Goal: Contribute content: Add original content to the website for others to see

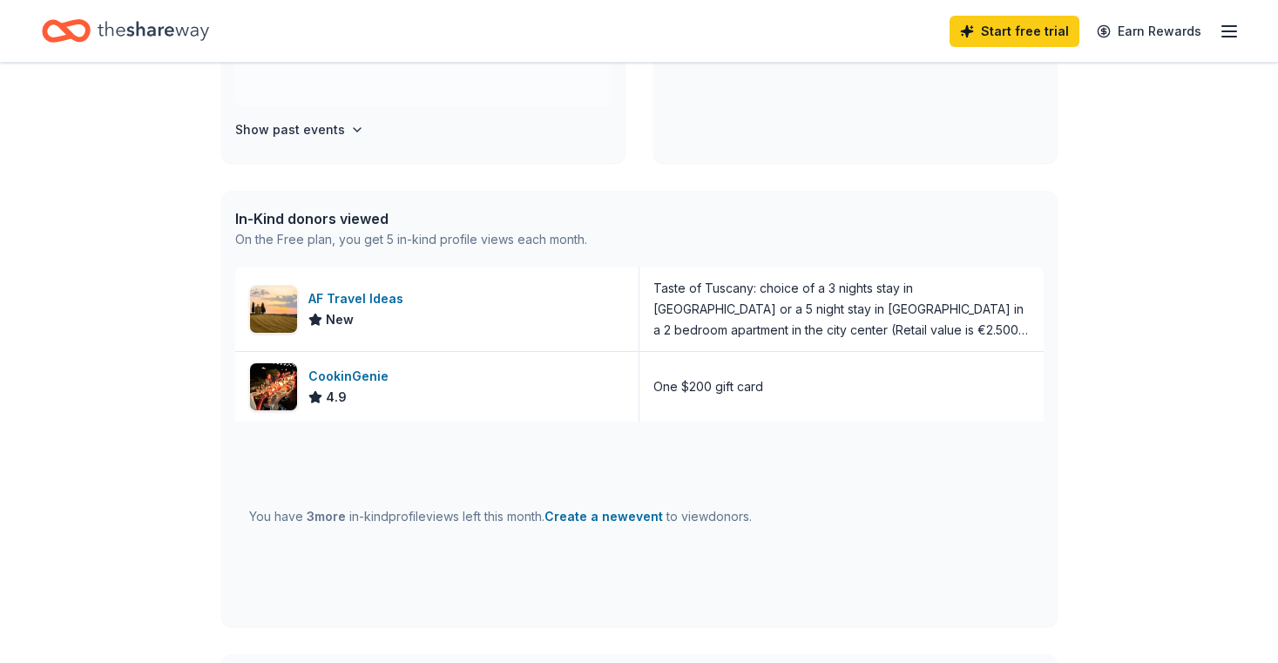
scroll to position [602, 0]
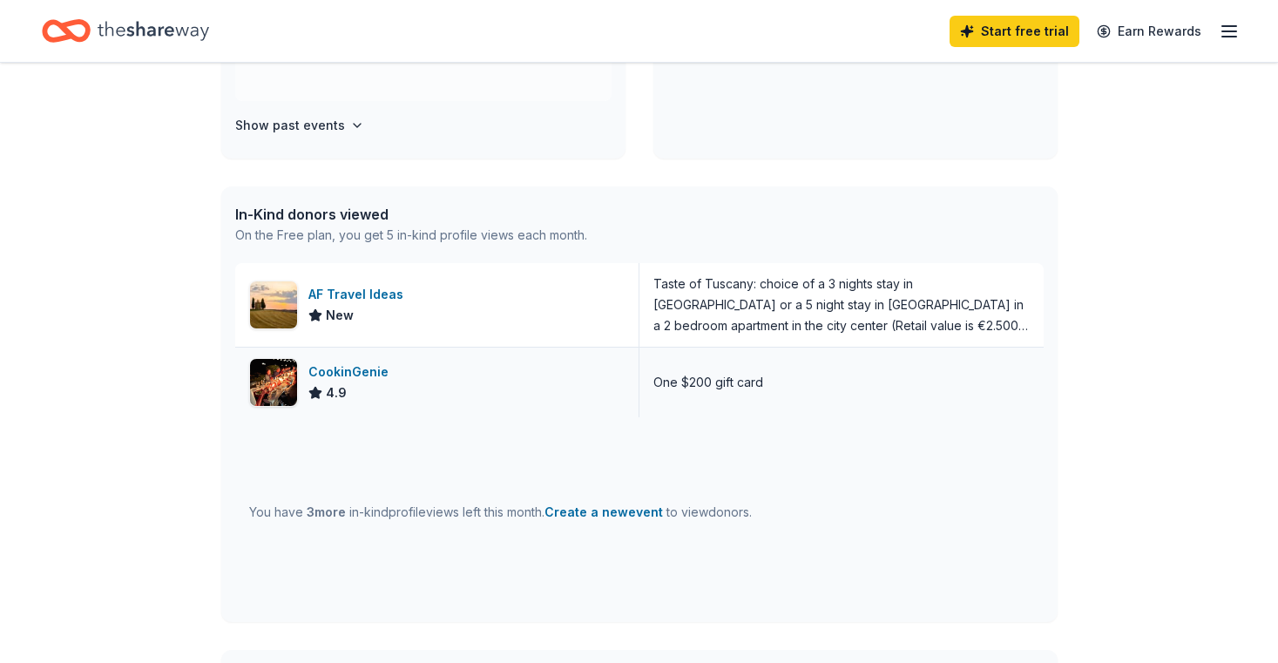
click at [369, 373] on div "CookinGenie" at bounding box center [351, 372] width 87 height 21
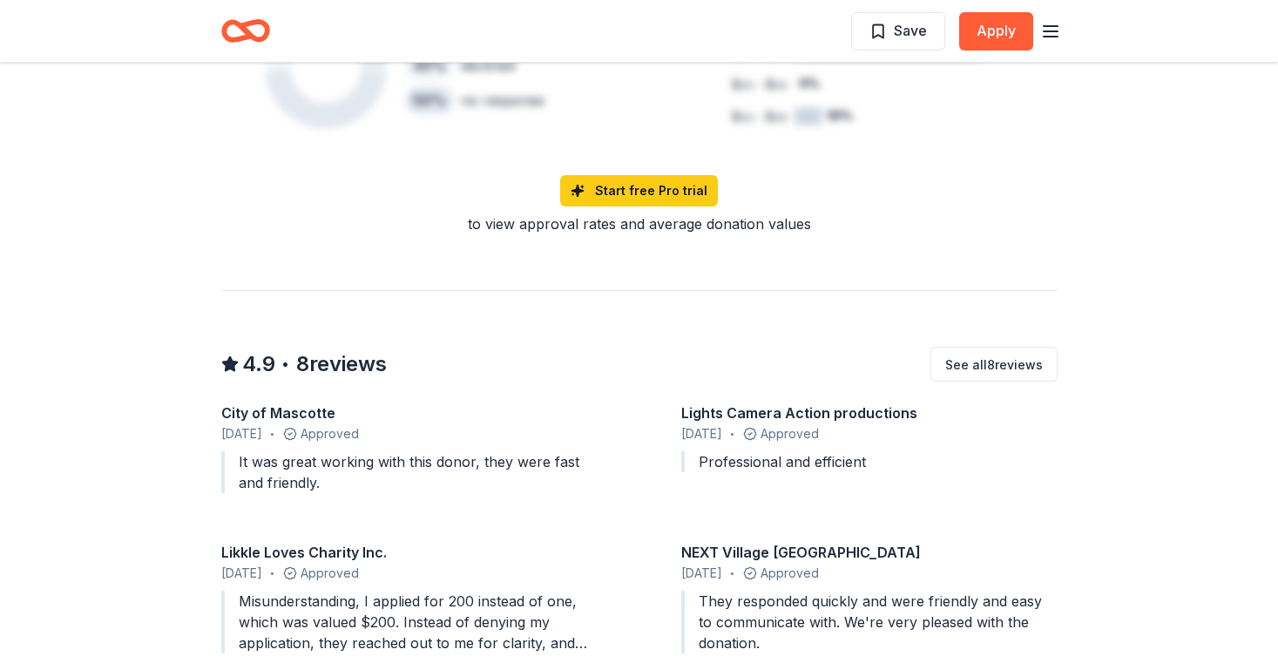
scroll to position [1094, 0]
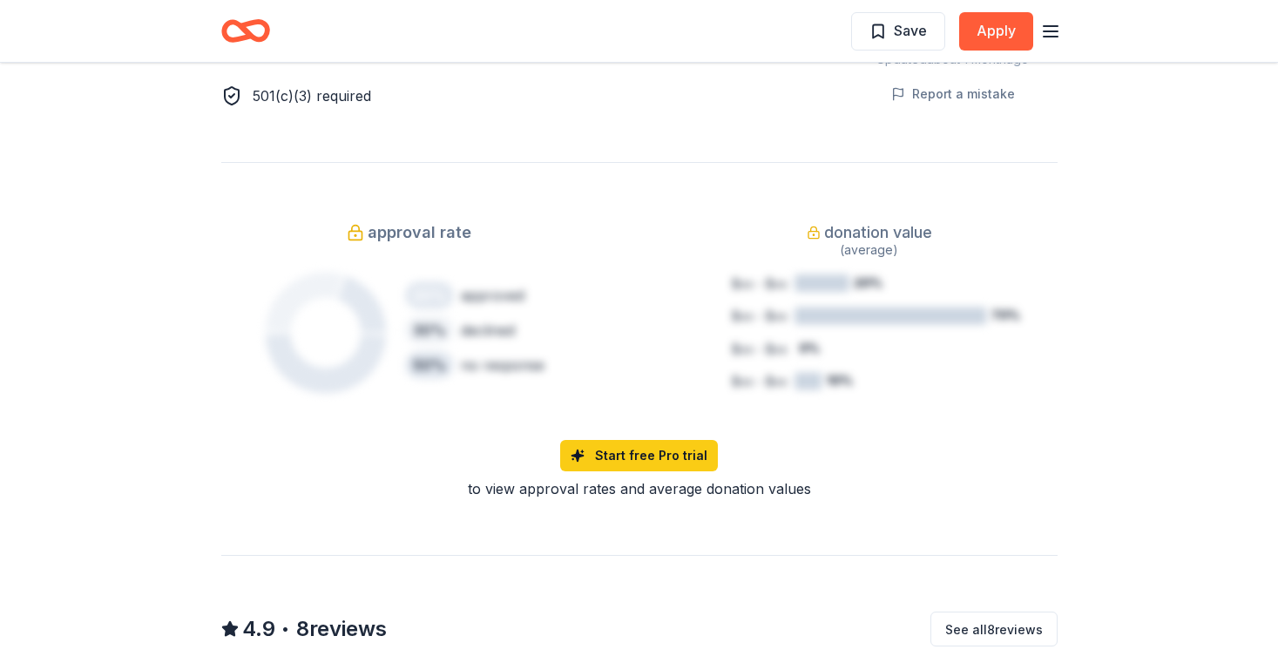
click at [1056, 22] on icon "button" at bounding box center [1050, 31] width 21 height 21
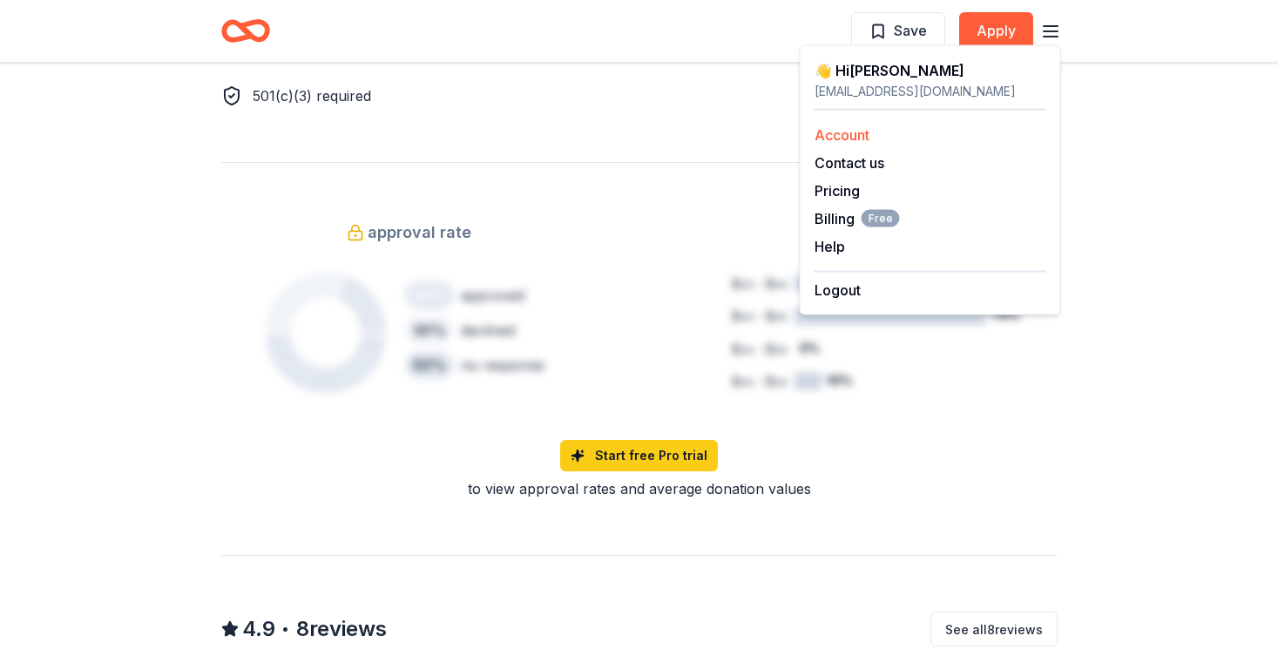
click at [838, 130] on link "Account" at bounding box center [842, 134] width 55 height 17
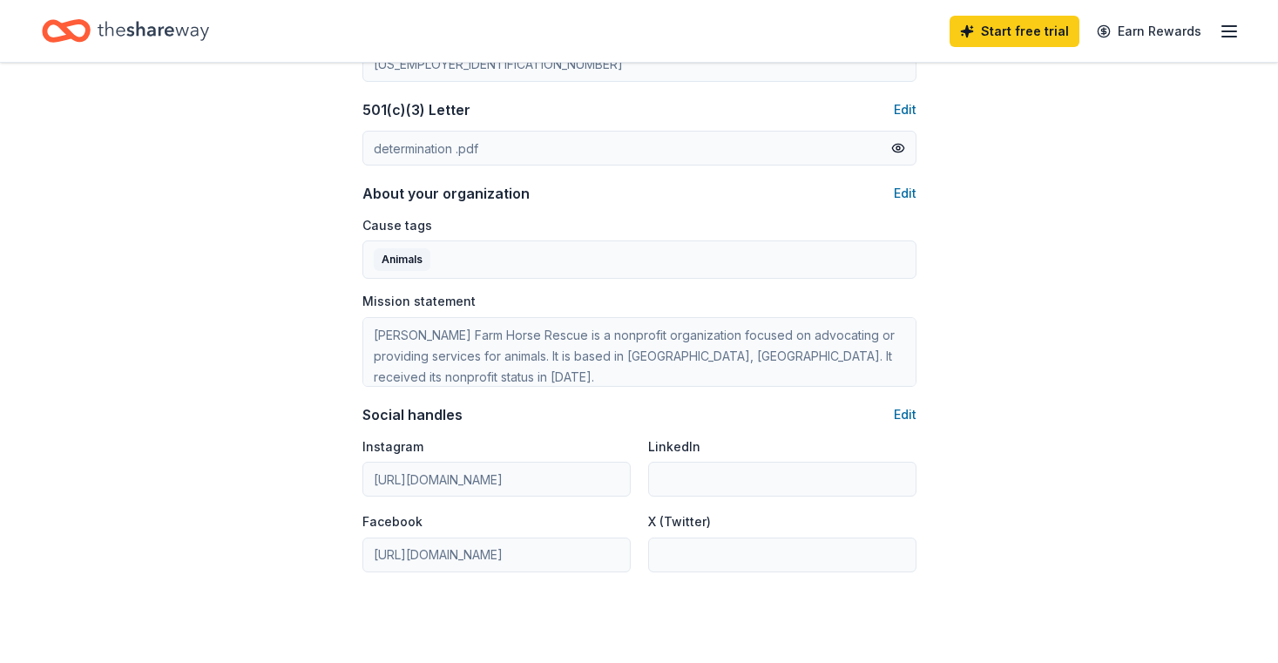
scroll to position [879, 0]
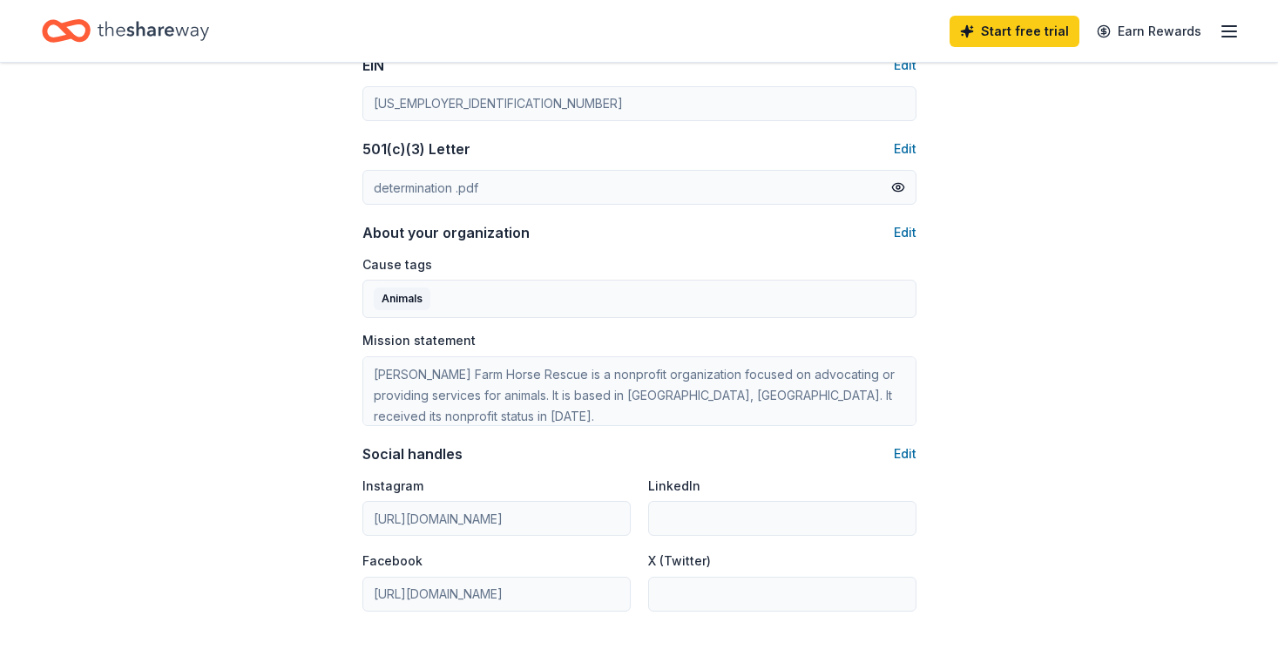
click at [1232, 29] on icon "button" at bounding box center [1229, 31] width 21 height 21
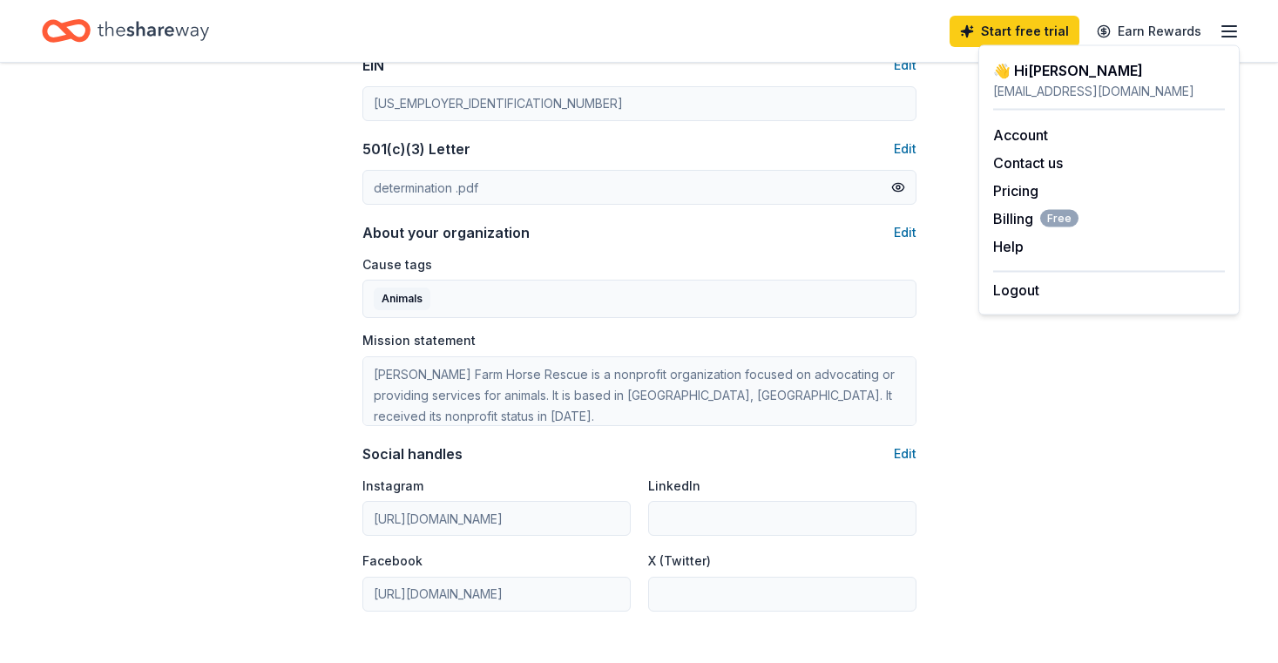
click at [182, 30] on icon "Home" at bounding box center [154, 31] width 112 height 36
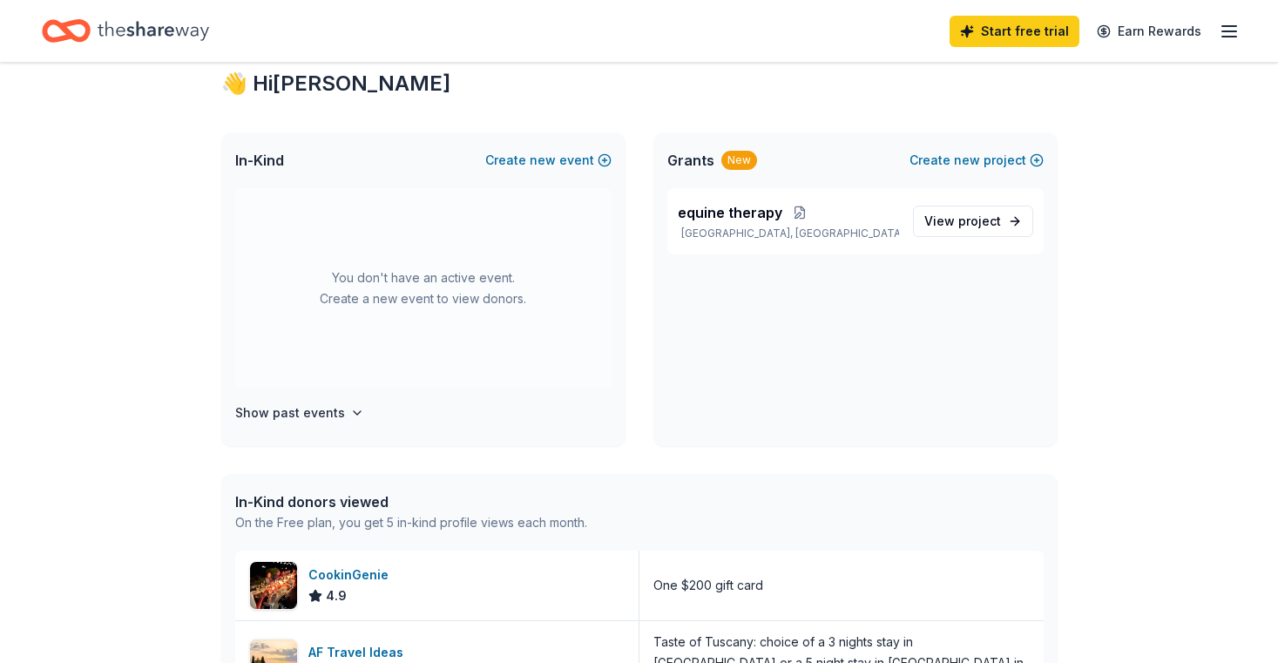
scroll to position [320, 0]
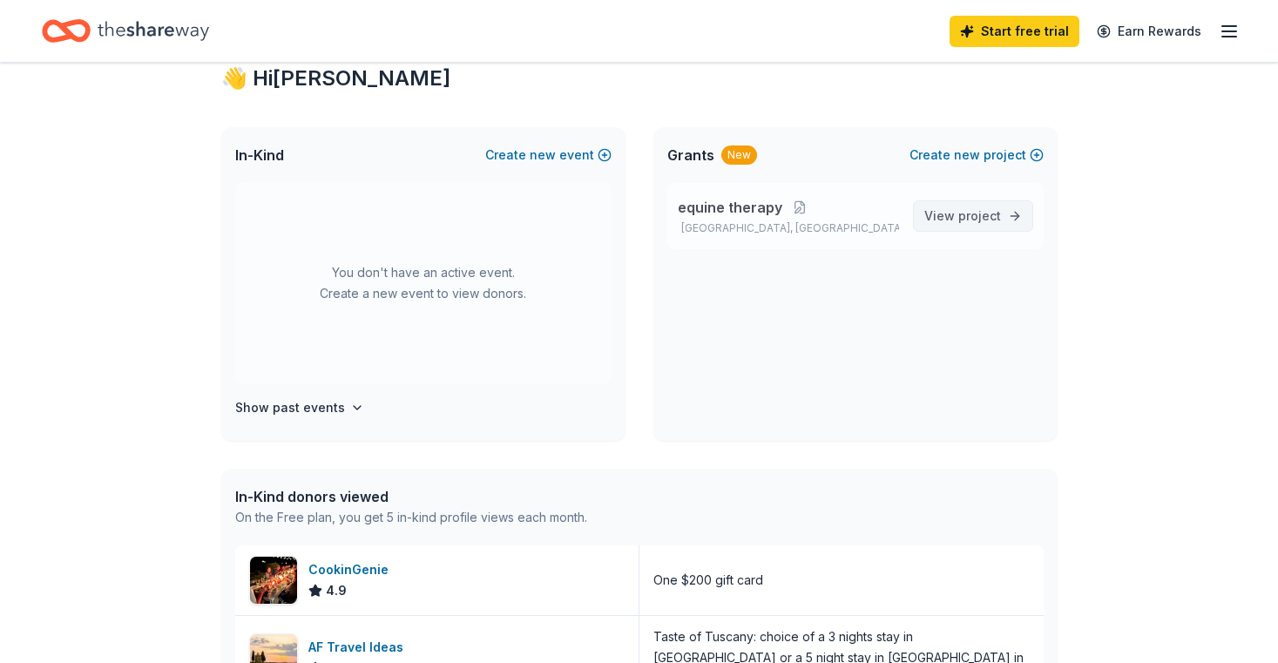
click at [954, 216] on span "View project" at bounding box center [962, 216] width 77 height 21
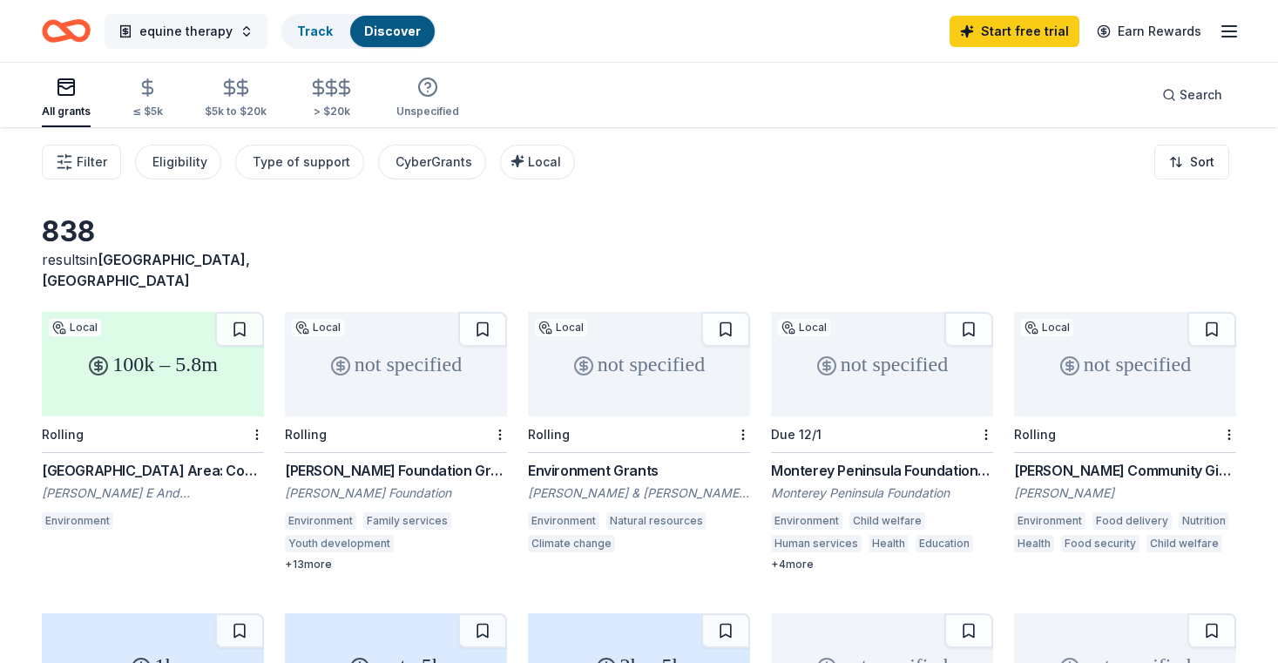
click at [242, 36] on button "equine therapy" at bounding box center [186, 31] width 163 height 35
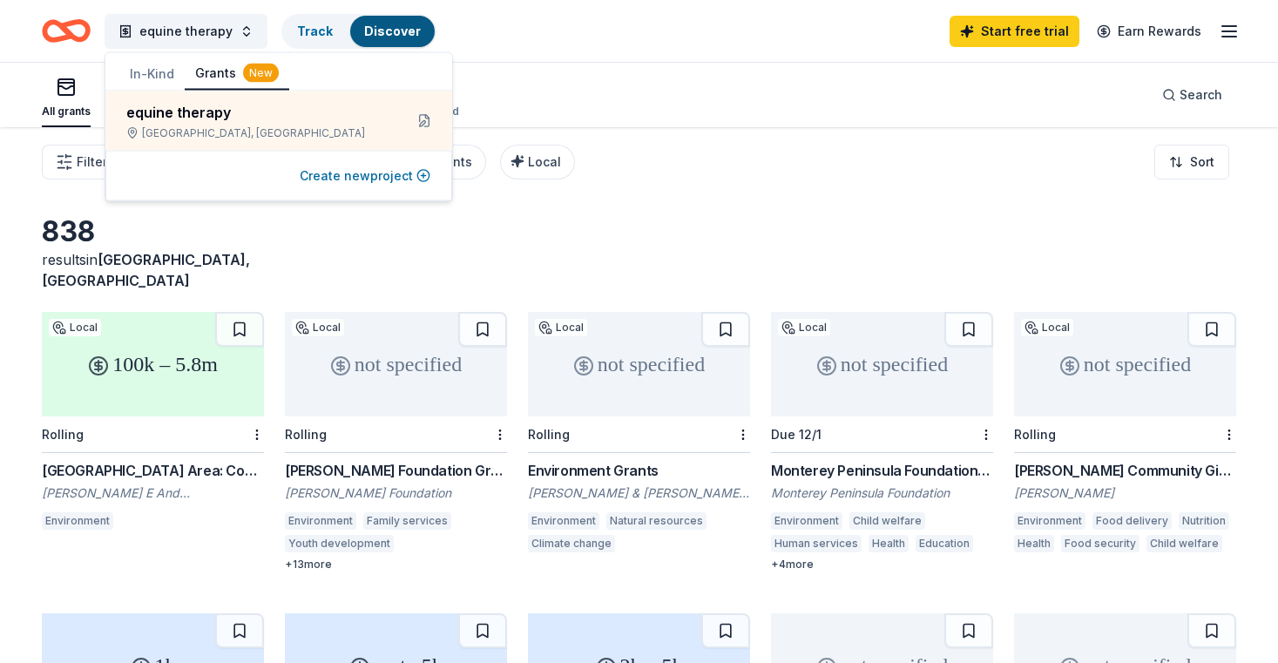
click at [353, 177] on button "Create new project" at bounding box center [365, 176] width 131 height 21
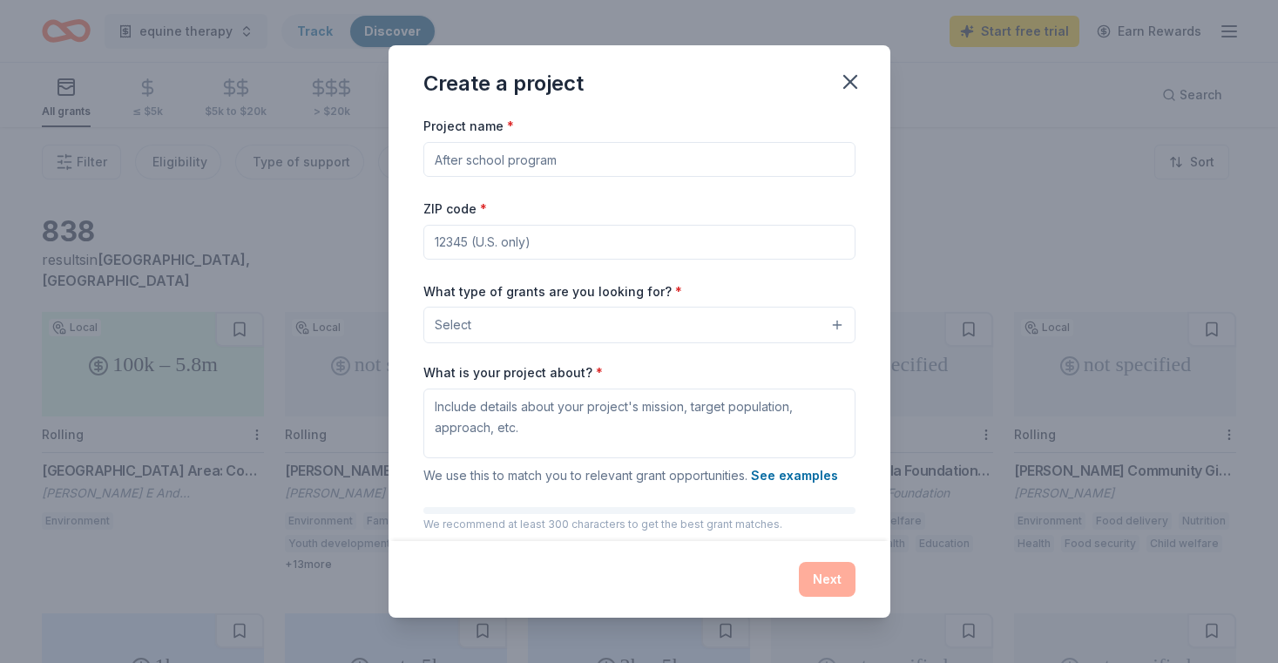
click at [580, 161] on input "Project name *" at bounding box center [639, 159] width 432 height 35
type input "Embrace The Moment - Equine Therapy for Adults With [MEDICAL_DATA]"
click at [545, 233] on input "ZIP code *" at bounding box center [639, 242] width 432 height 35
type input "95066"
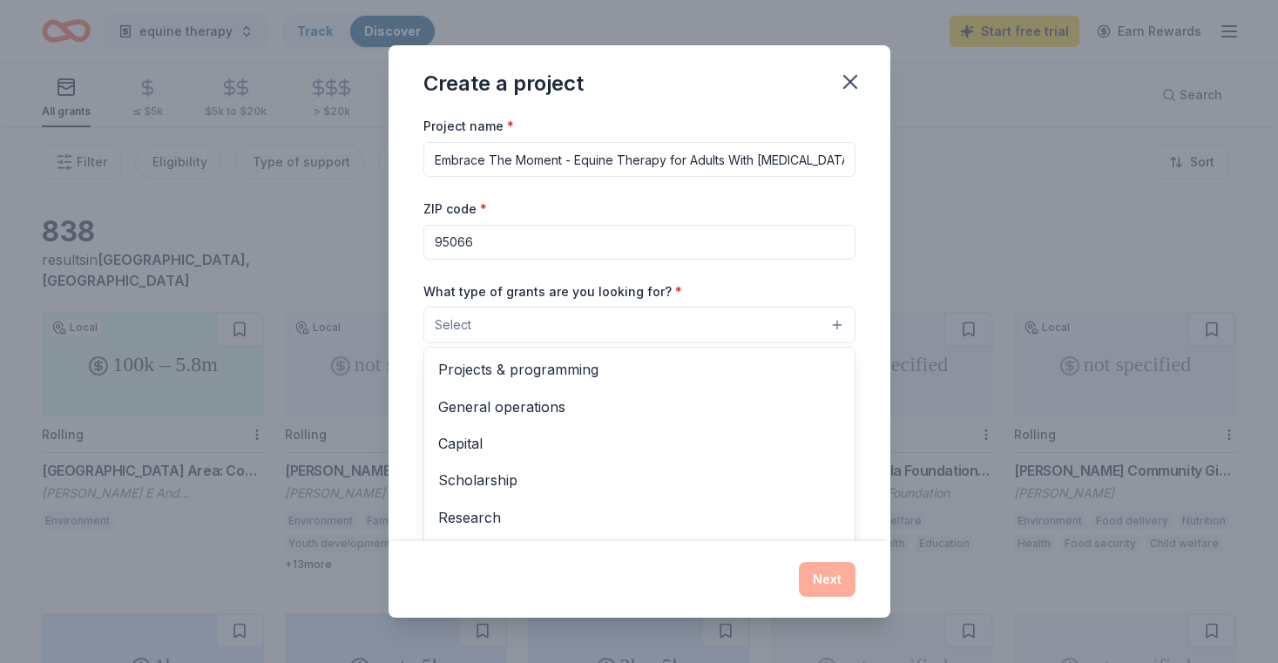
click at [839, 322] on button "Select" at bounding box center [639, 325] width 432 height 37
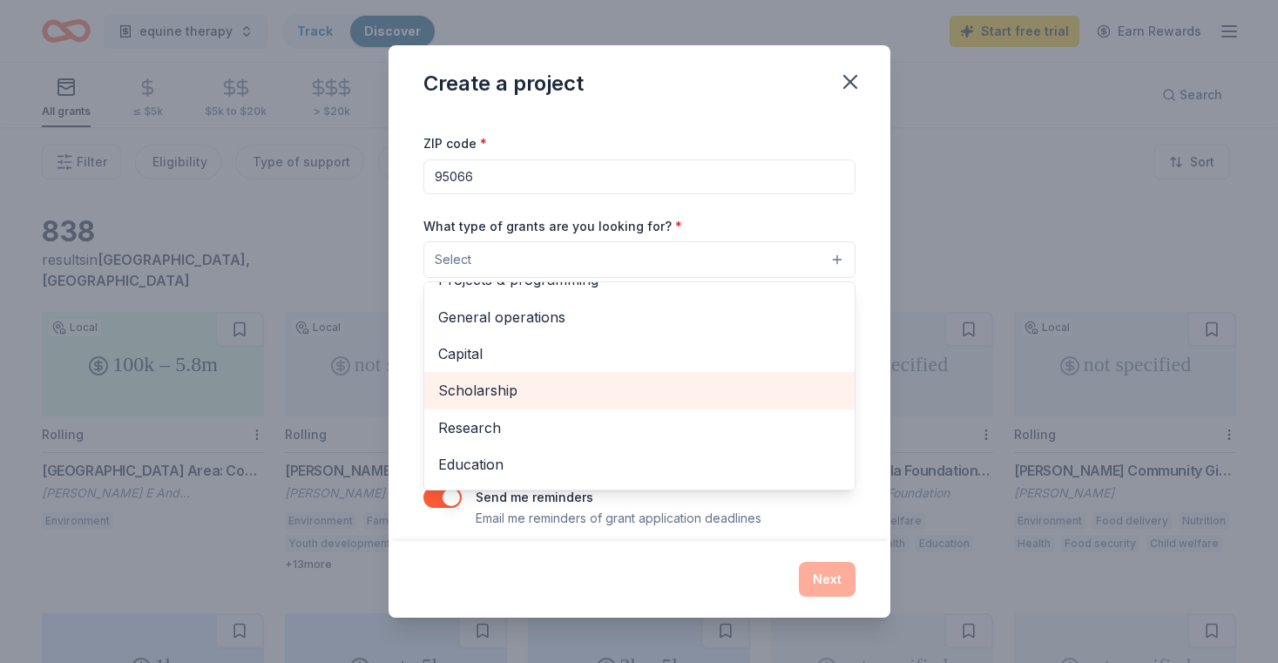
scroll to position [17, 0]
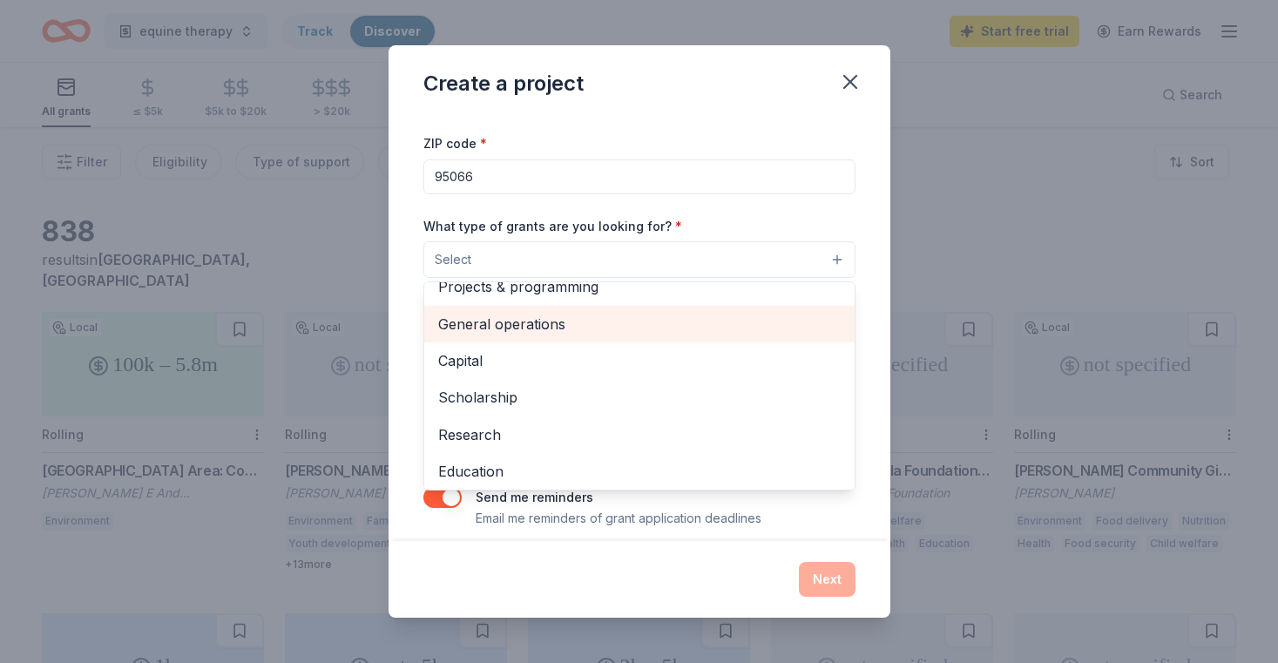
click at [496, 322] on span "General operations" at bounding box center [639, 324] width 403 height 23
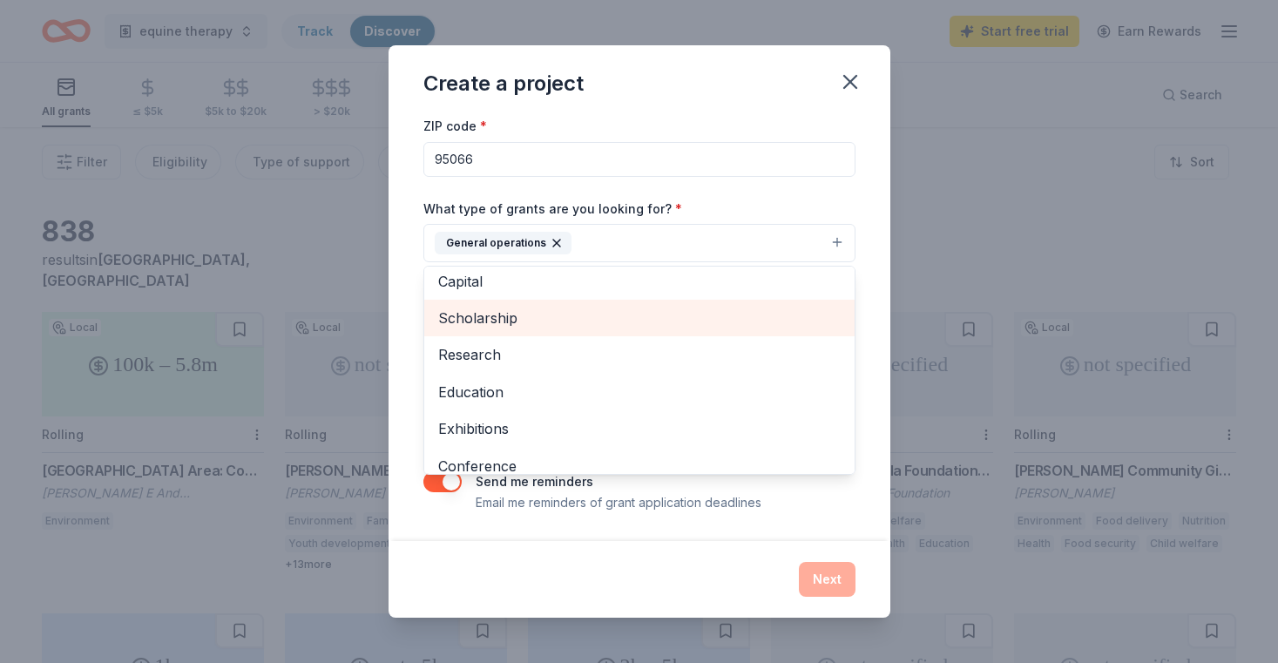
scroll to position [0, 0]
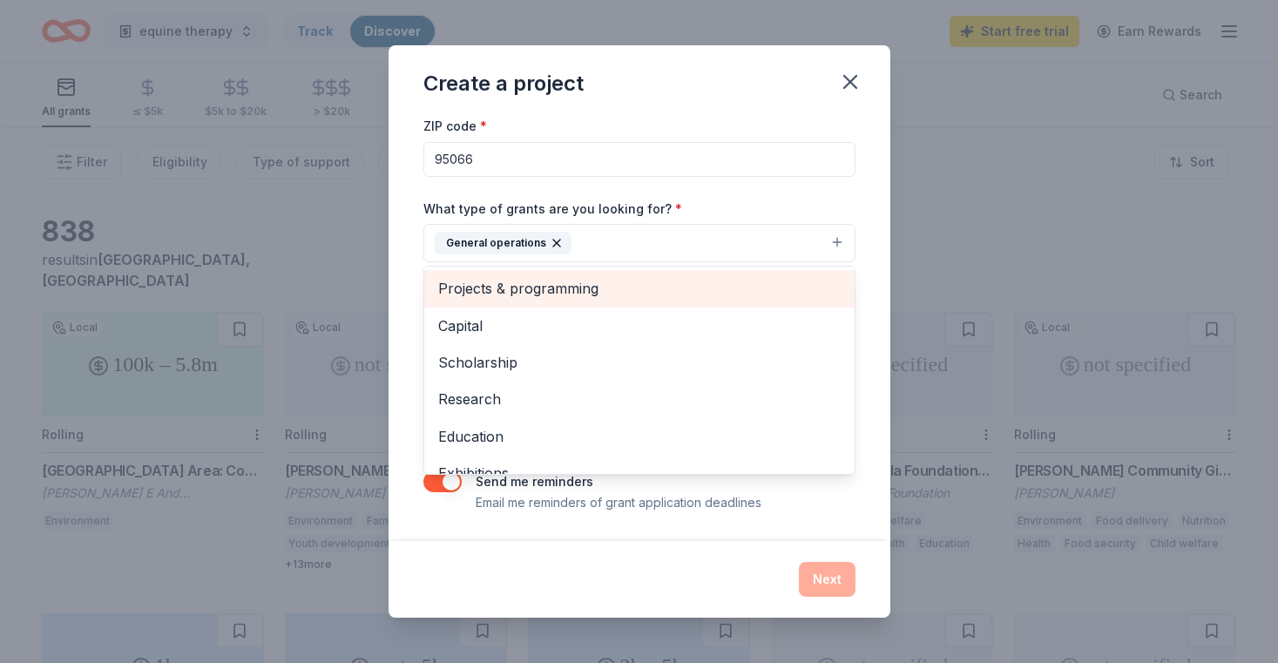
click at [470, 285] on span "Projects & programming" at bounding box center [639, 288] width 403 height 23
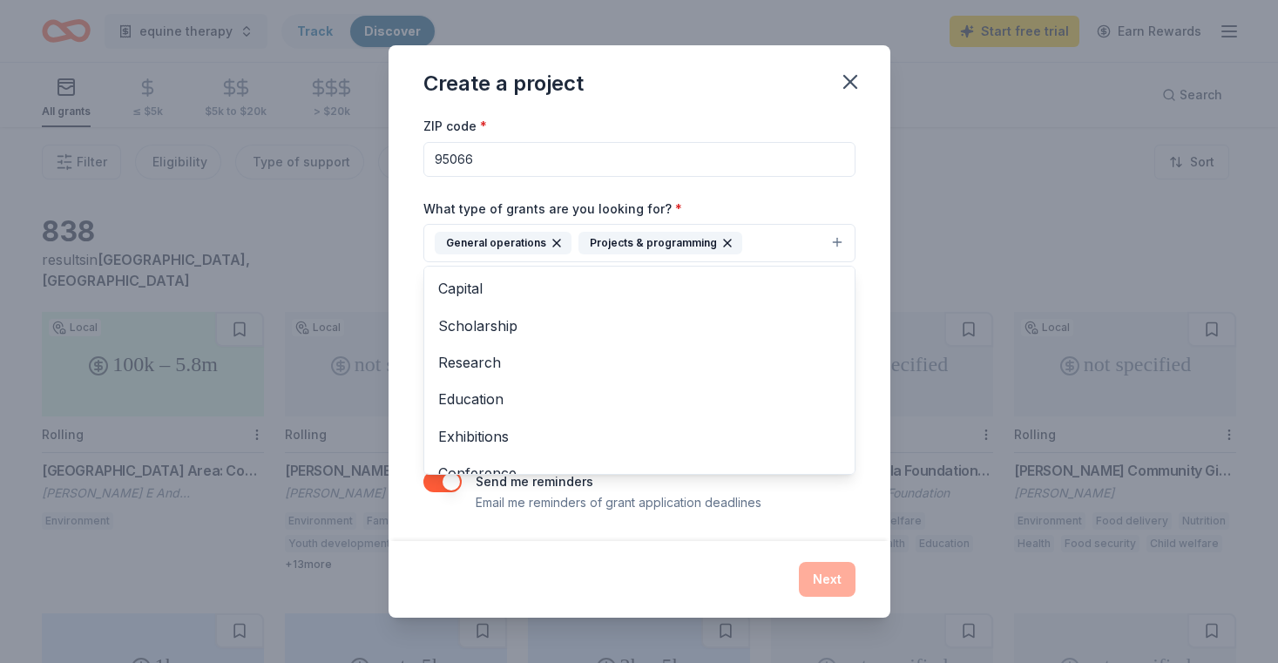
click at [878, 346] on div "Project name * Embrace The Moment - Equine Therapy for Adults With [MEDICAL_DAT…" at bounding box center [640, 327] width 502 height 425
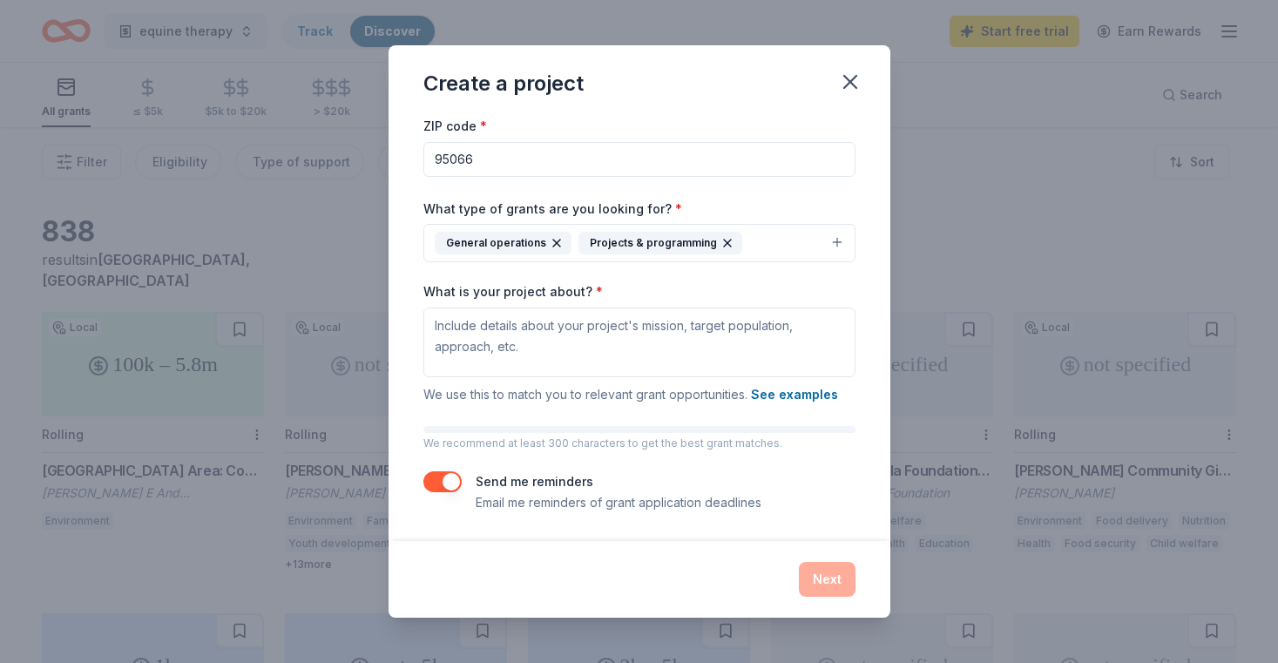
click at [449, 422] on div "Project name * Embrace The Moment - Equine Therapy for Adults With [MEDICAL_DAT…" at bounding box center [639, 272] width 432 height 480
click at [809, 397] on button "See examples" at bounding box center [794, 394] width 87 height 21
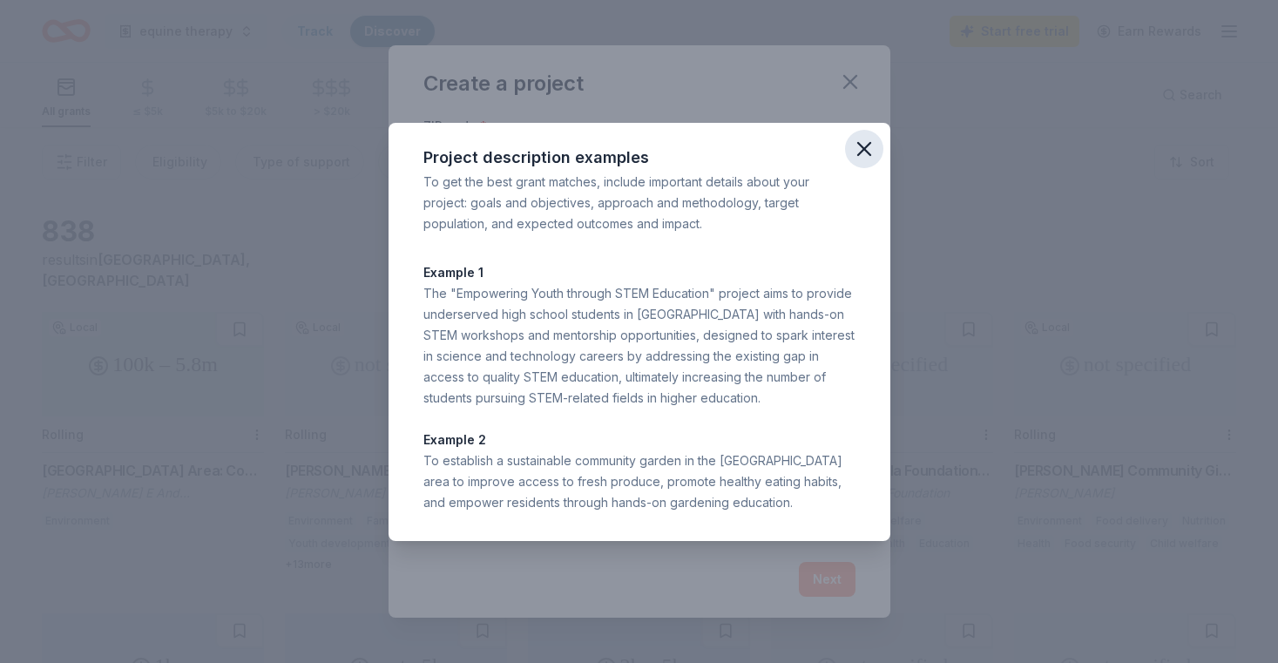
click at [867, 144] on icon "button" at bounding box center [864, 149] width 12 height 12
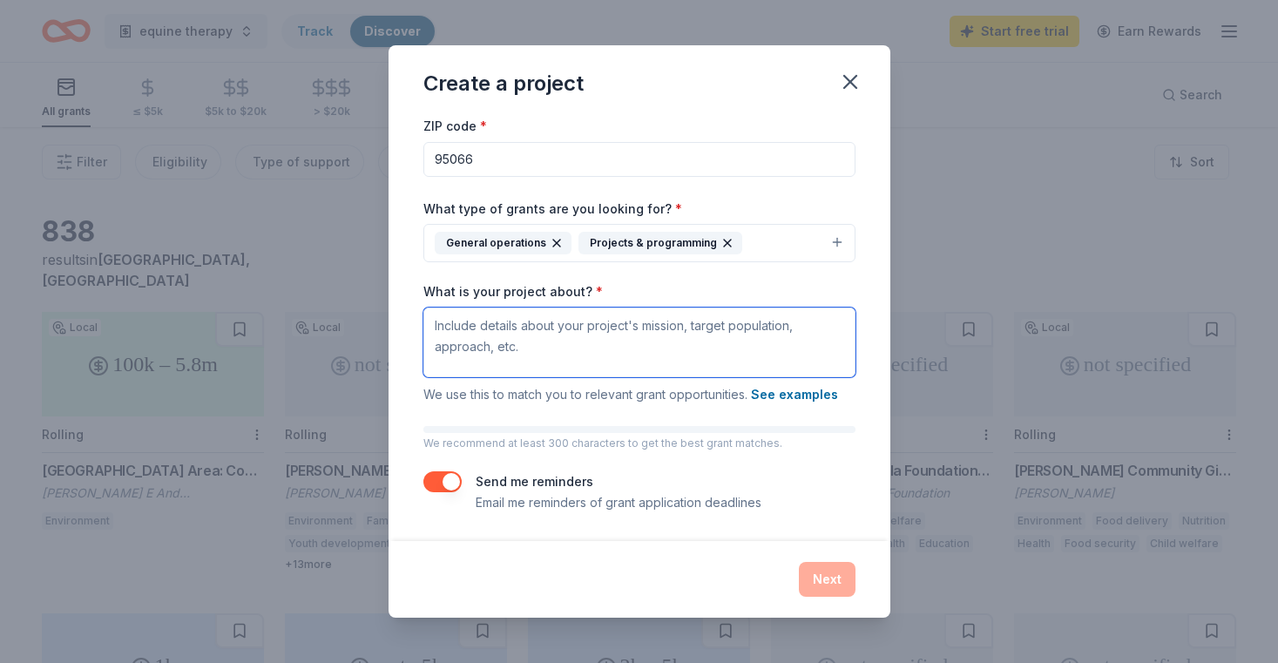
click at [435, 328] on textarea "What is your project about? *" at bounding box center [639, 343] width 432 height 70
paste textarea "For the [GEOGRAPHIC_DATA], [GEOGRAPHIC_DATA] and [GEOGRAPHIC_DATA] community wa…"
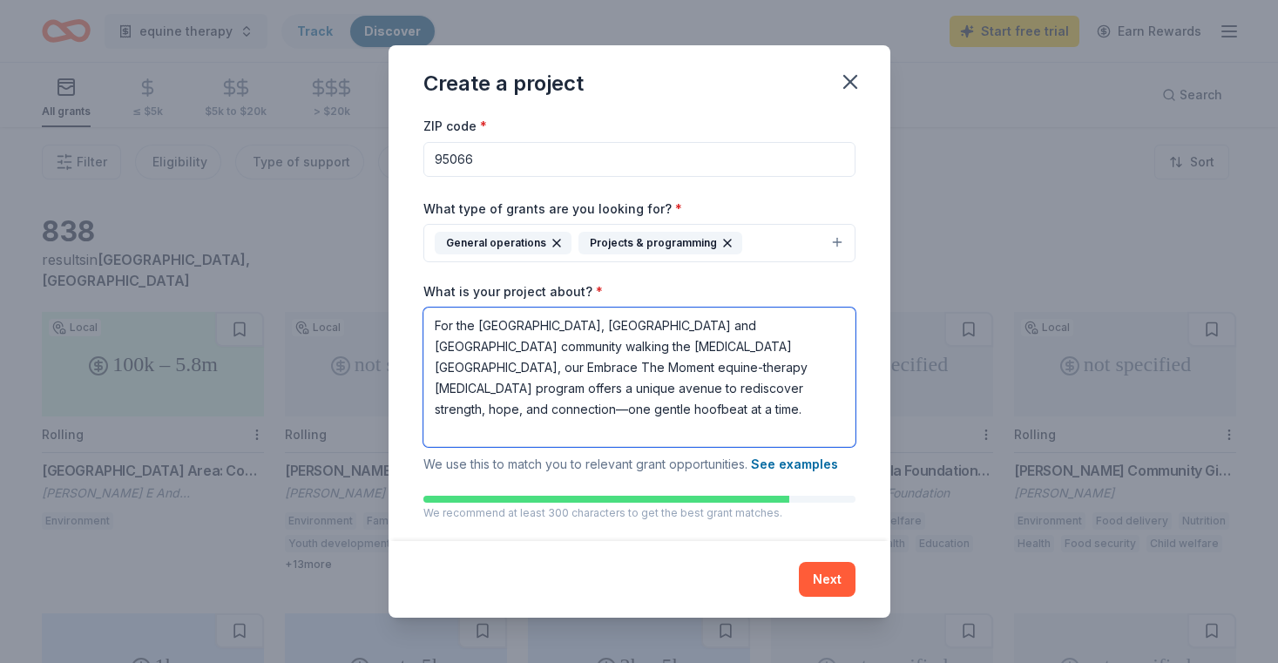
paste textarea "Our rescued horses know trauma. They have lived it, breathed it and suffered at…"
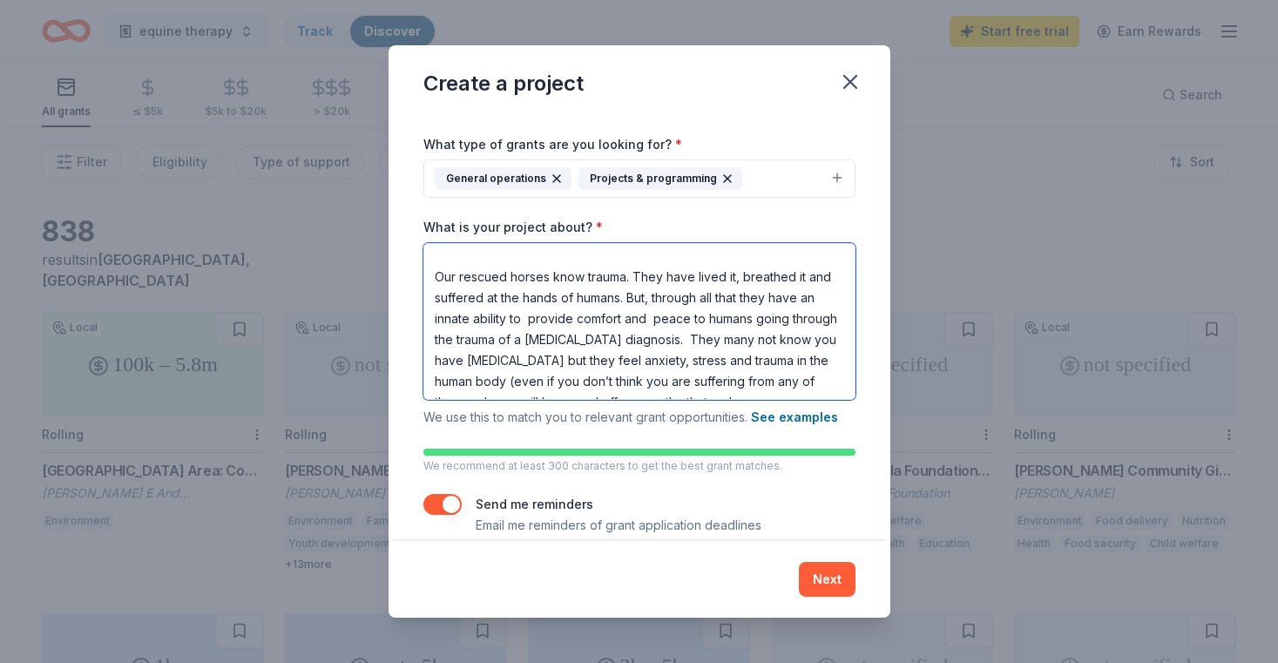
scroll to position [170, 0]
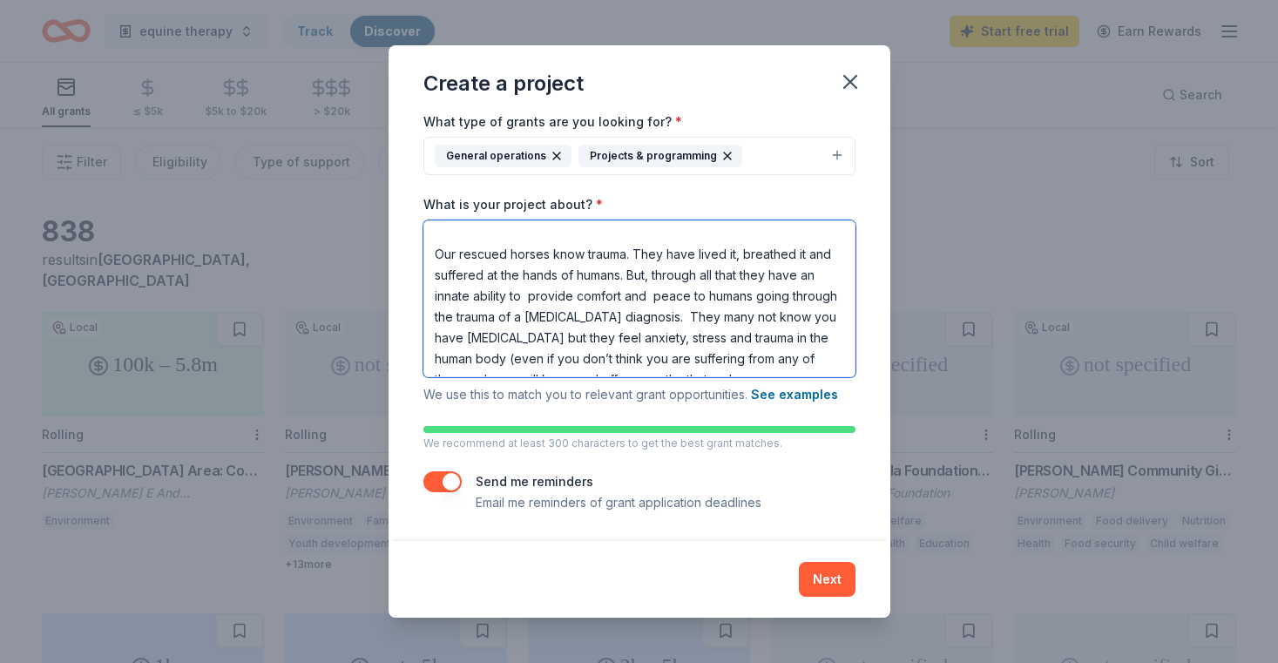
click at [774, 338] on textarea "For the [GEOGRAPHIC_DATA], [GEOGRAPHIC_DATA] and [GEOGRAPHIC_DATA] community wa…" at bounding box center [639, 298] width 432 height 157
click at [780, 338] on textarea "For the [GEOGRAPHIC_DATA], [GEOGRAPHIC_DATA] and [GEOGRAPHIC_DATA] community wa…" at bounding box center [639, 298] width 432 height 157
click at [486, 358] on textarea "For the [GEOGRAPHIC_DATA], [GEOGRAPHIC_DATA] and [GEOGRAPHIC_DATA] community wa…" at bounding box center [639, 298] width 432 height 157
type textarea "For the [GEOGRAPHIC_DATA], [GEOGRAPHIC_DATA] and [GEOGRAPHIC_DATA] community wa…"
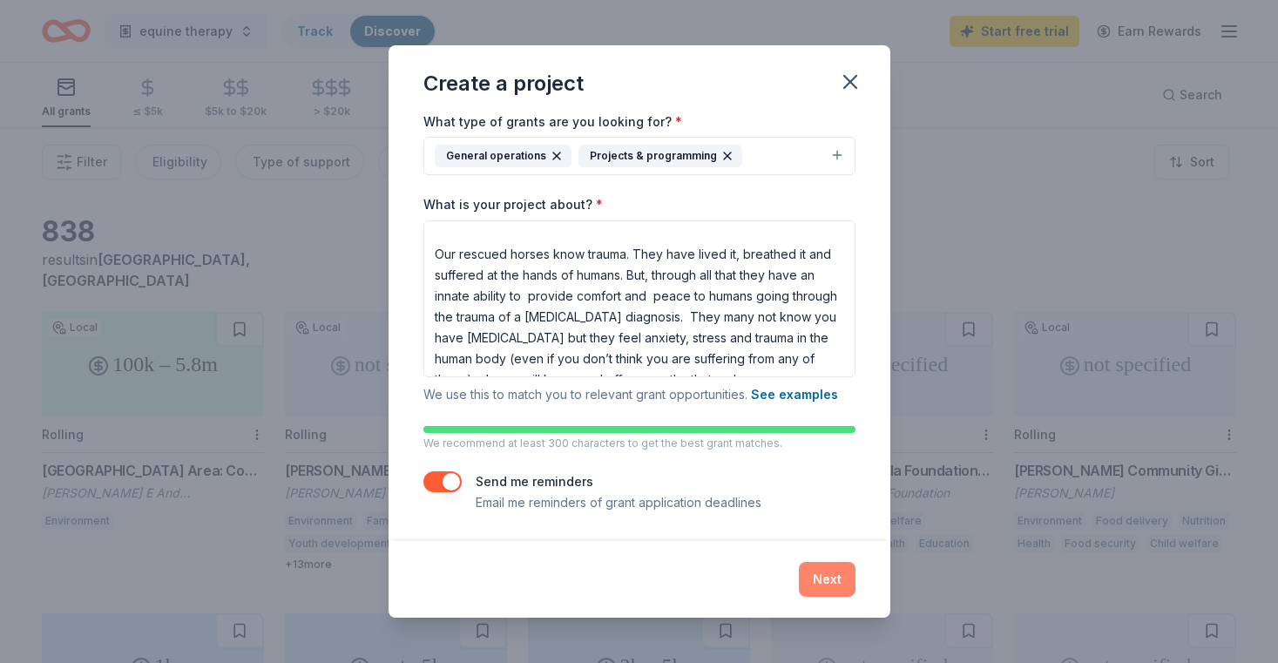
click at [825, 582] on button "Next" at bounding box center [827, 579] width 57 height 35
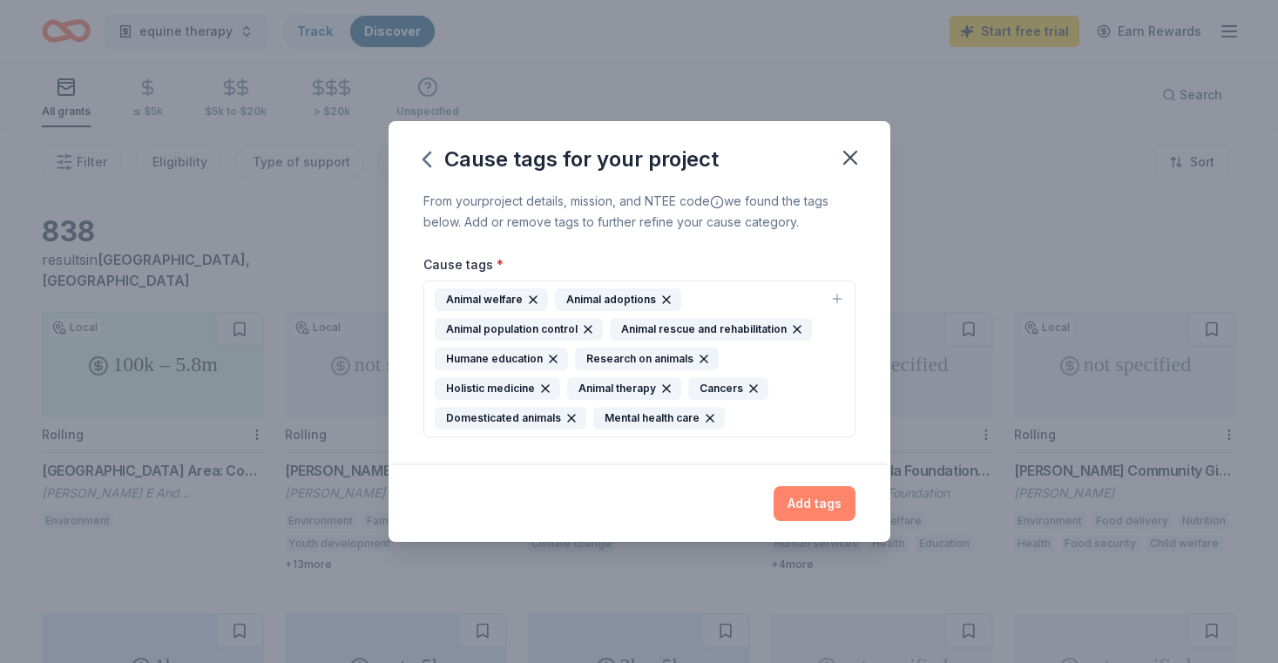
click at [802, 502] on button "Add tags" at bounding box center [815, 503] width 82 height 35
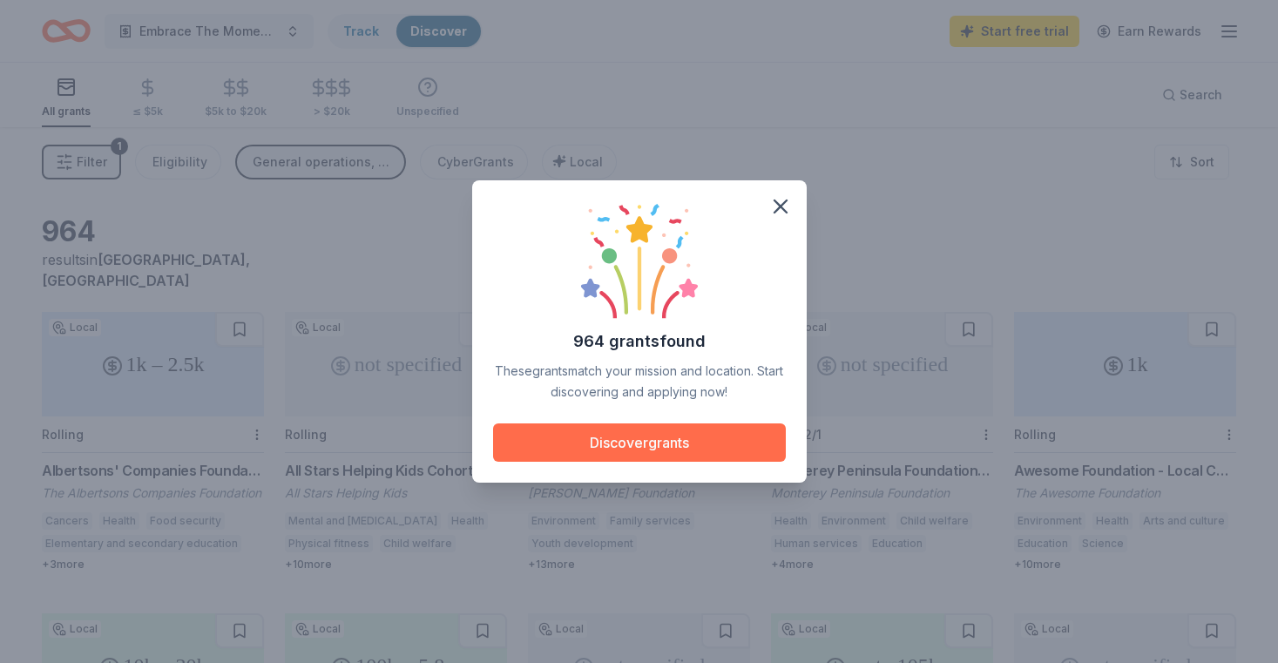
click at [619, 437] on button "Discover grants" at bounding box center [639, 442] width 293 height 38
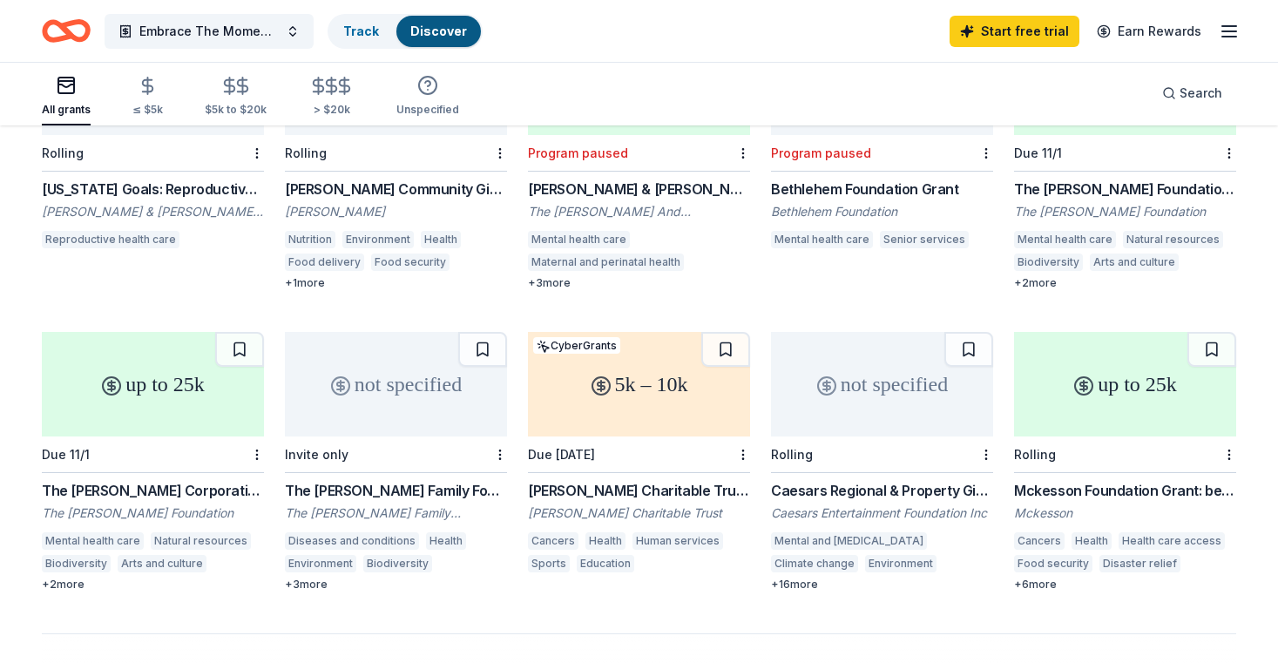
scroll to position [887, 0]
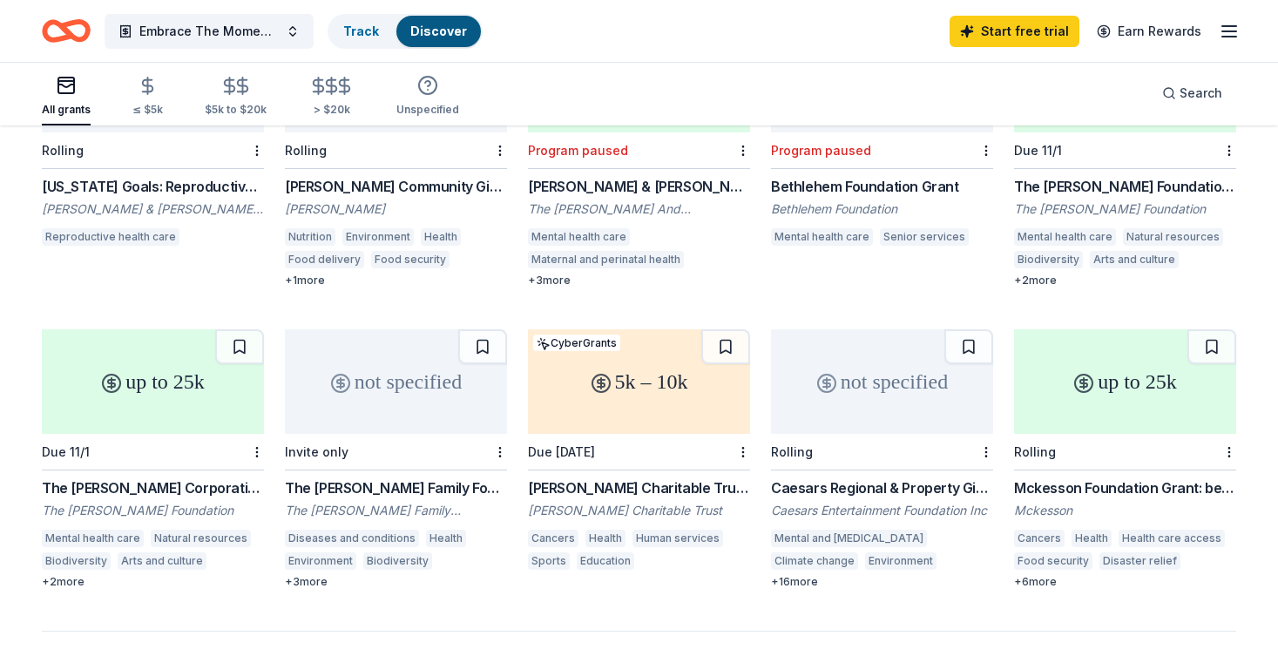
click at [319, 575] on div "+ 3 more" at bounding box center [396, 582] width 222 height 14
click at [633, 477] on div "[PERSON_NAME] Charitable Trust Grants" at bounding box center [639, 487] width 222 height 21
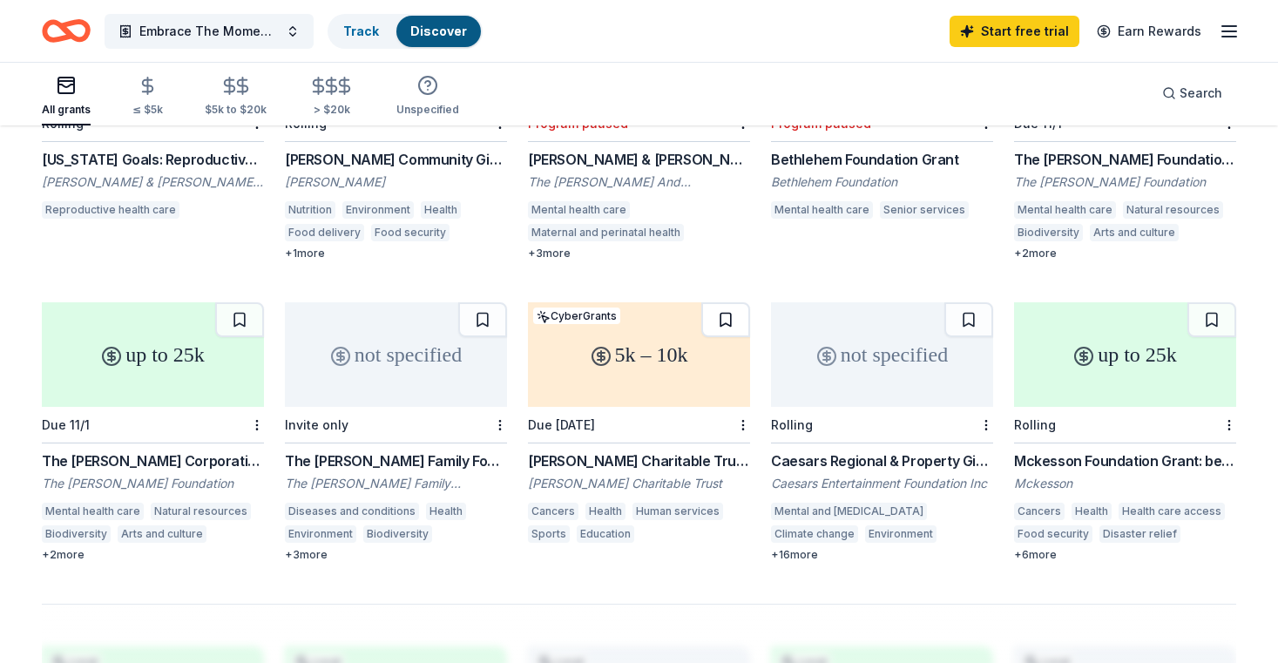
scroll to position [901, 0]
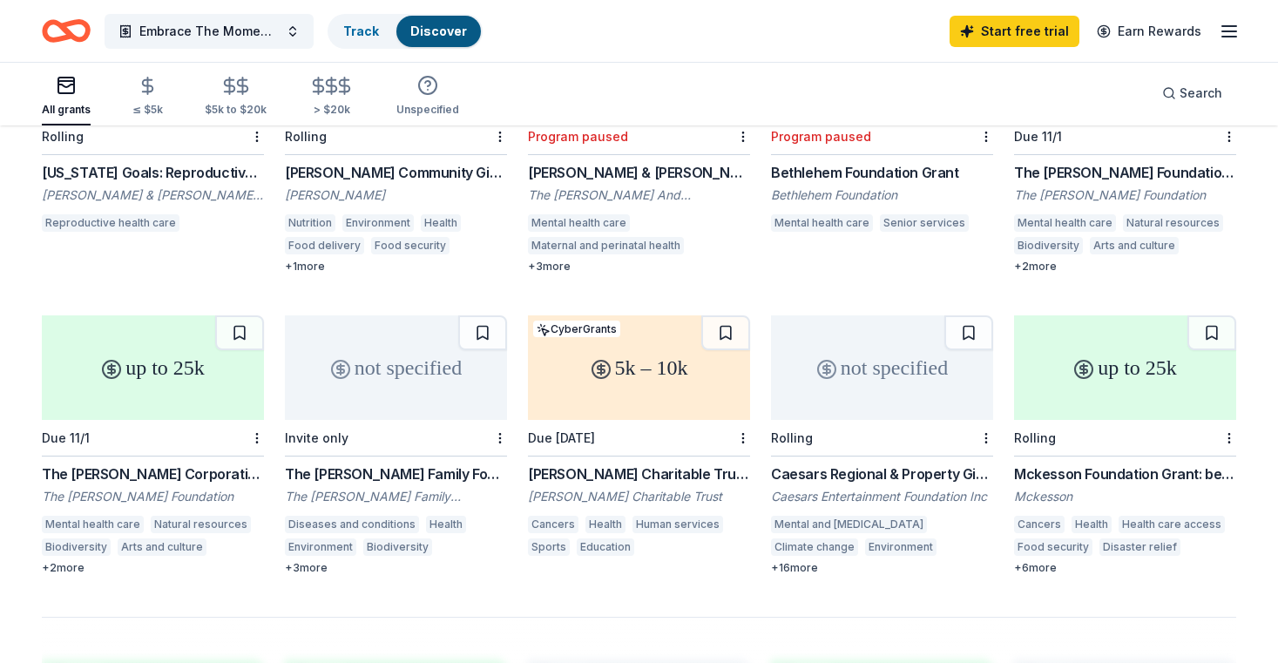
click at [72, 561] on div "+ 2 more" at bounding box center [153, 568] width 222 height 14
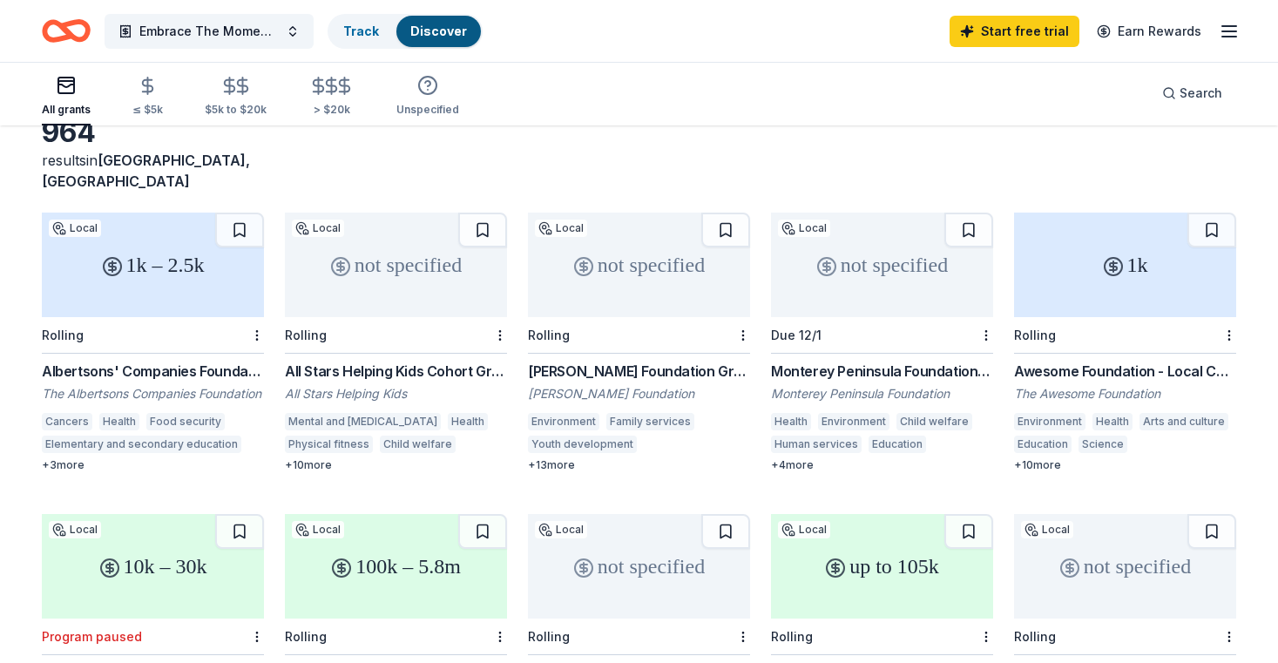
scroll to position [101, 0]
click at [651, 359] on div "[PERSON_NAME] Foundation Grant" at bounding box center [639, 369] width 222 height 21
click at [863, 359] on div "Monterey Peninsula Foundation Grants" at bounding box center [882, 369] width 222 height 21
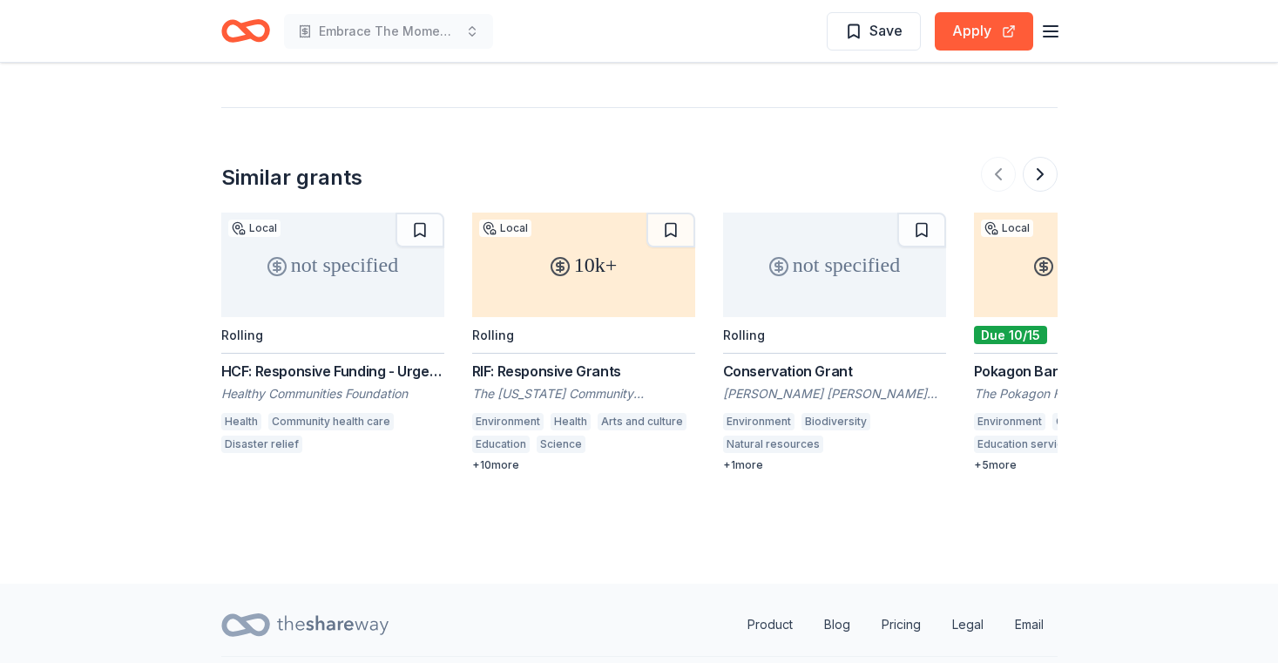
scroll to position [2244, 0]
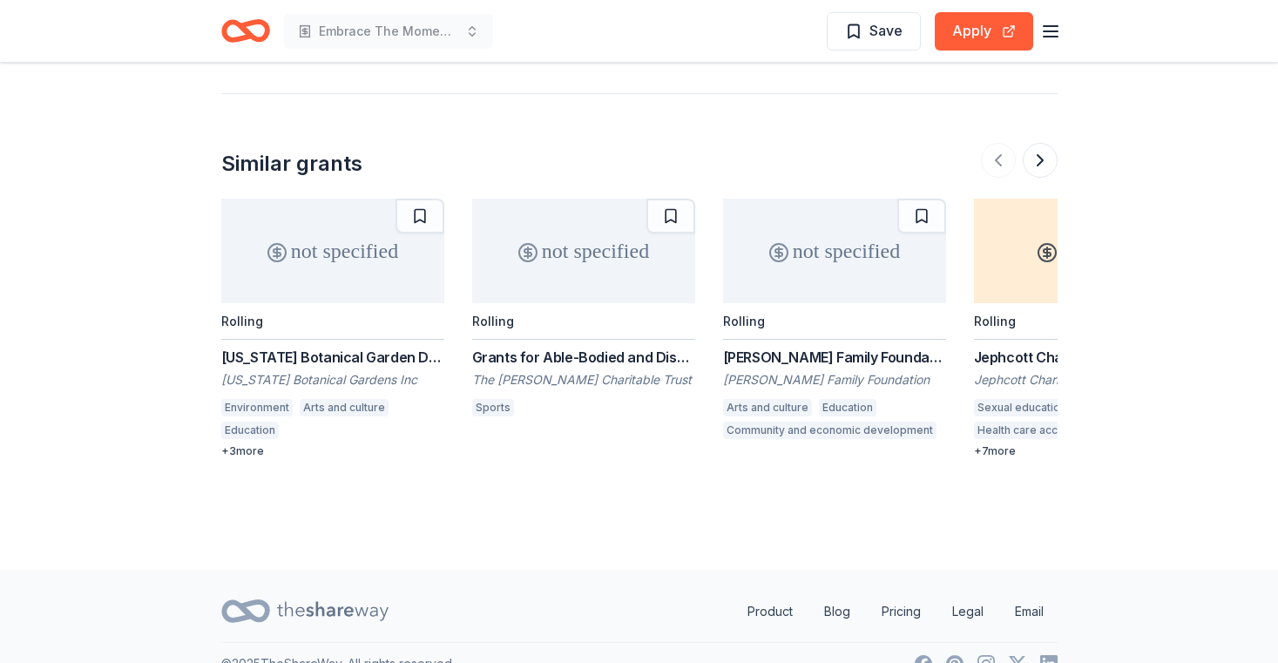
scroll to position [1641, 0]
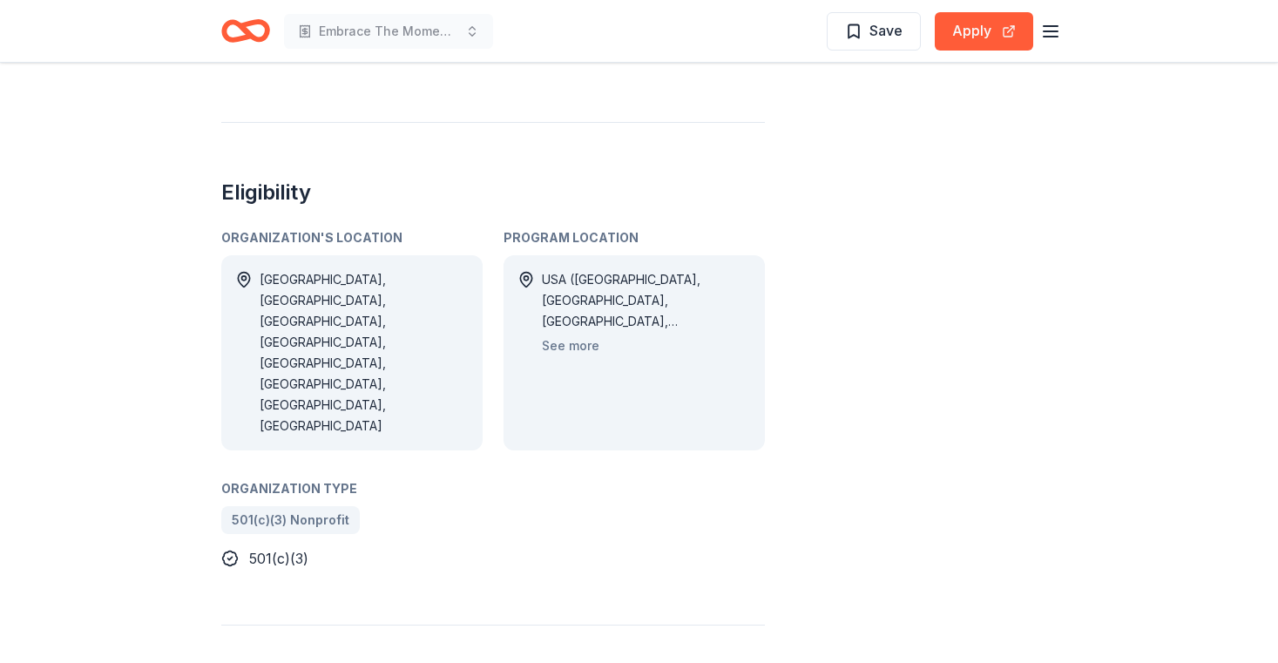
scroll to position [930, 0]
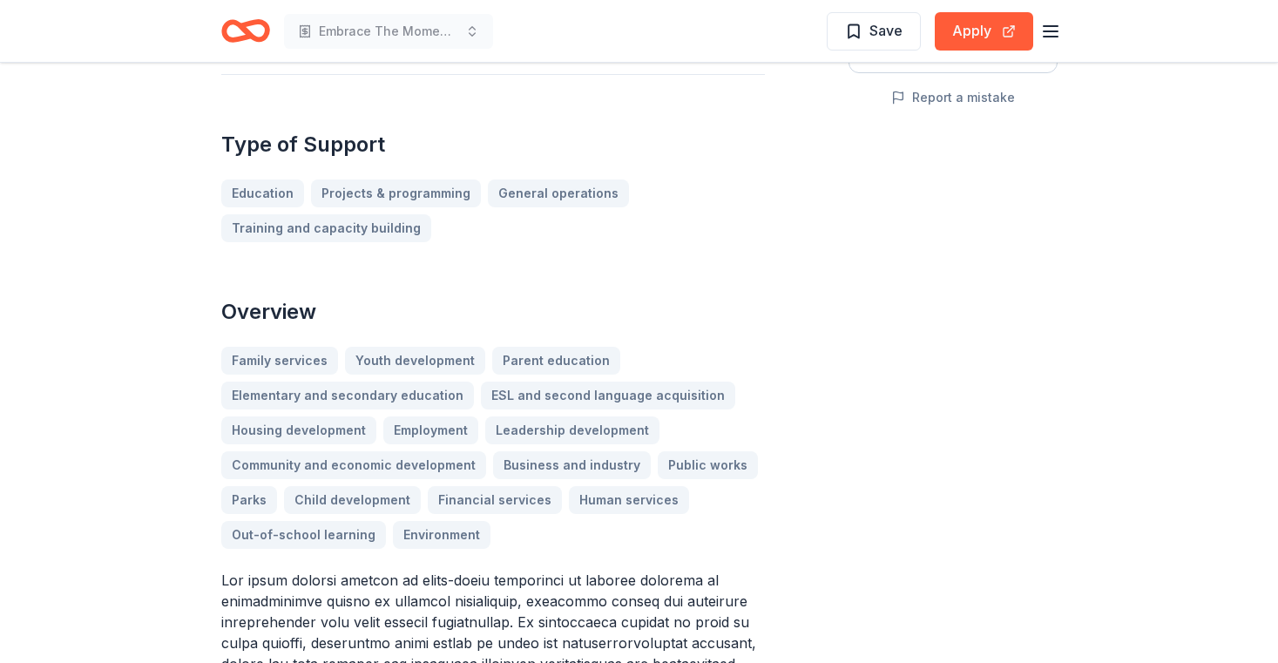
scroll to position [342, 0]
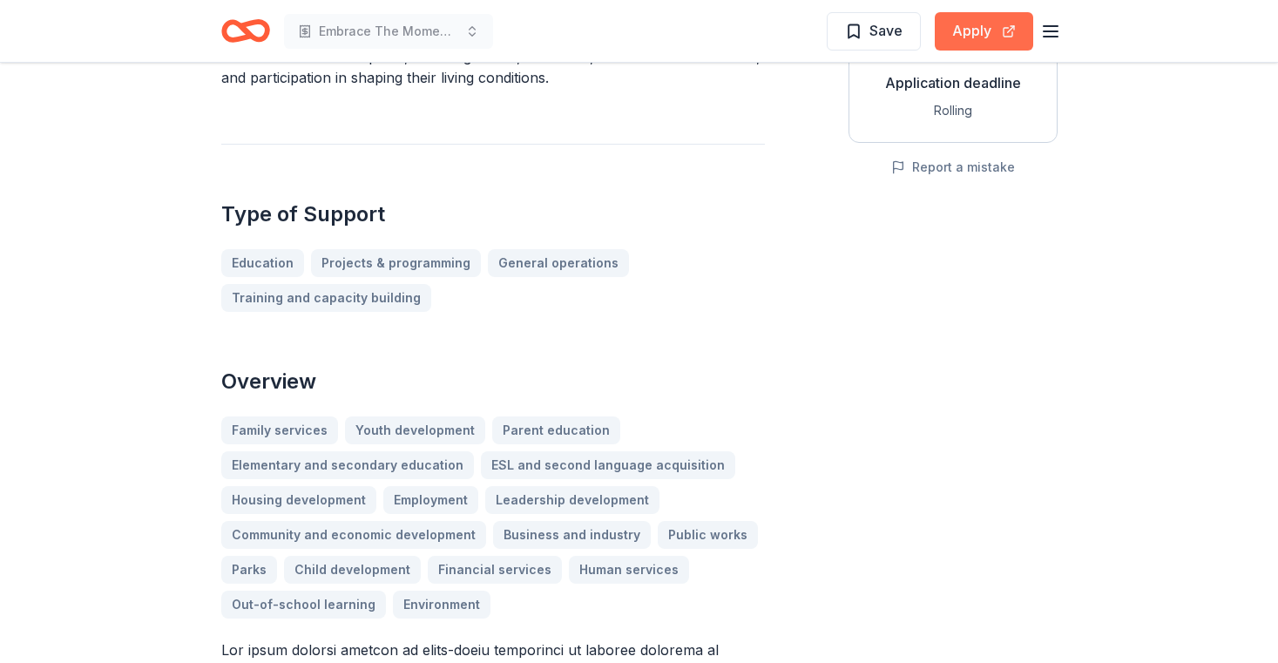
click at [985, 30] on button "Apply" at bounding box center [984, 31] width 98 height 38
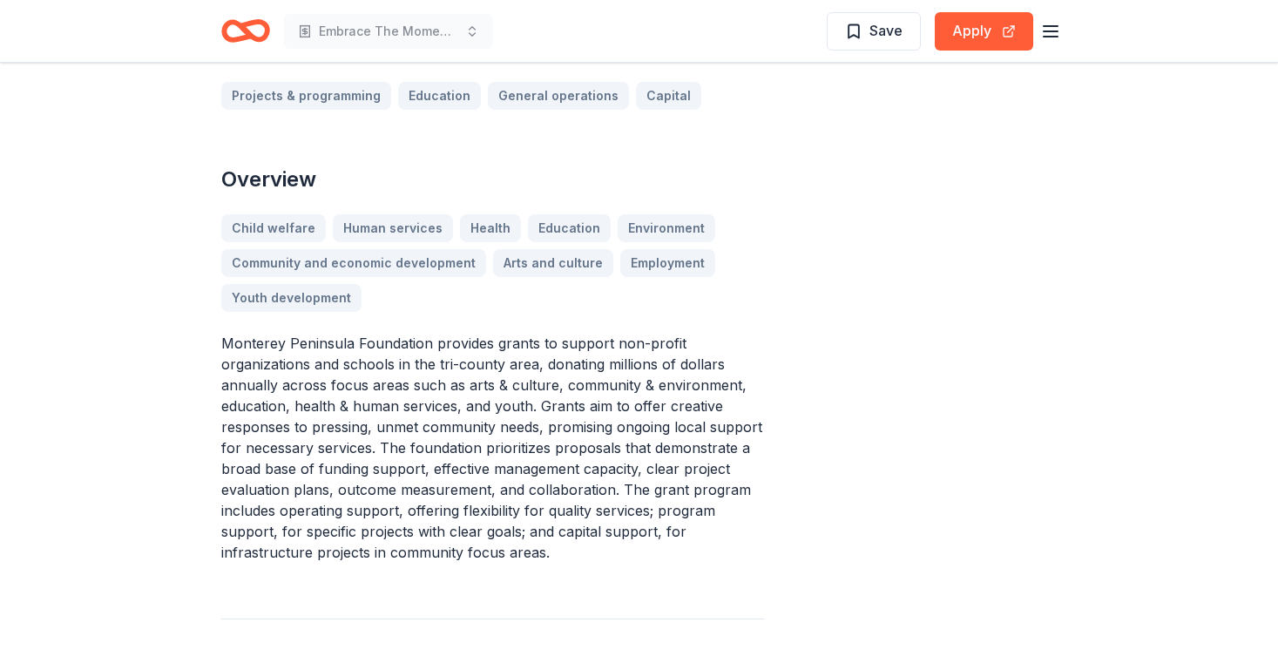
scroll to position [471, 0]
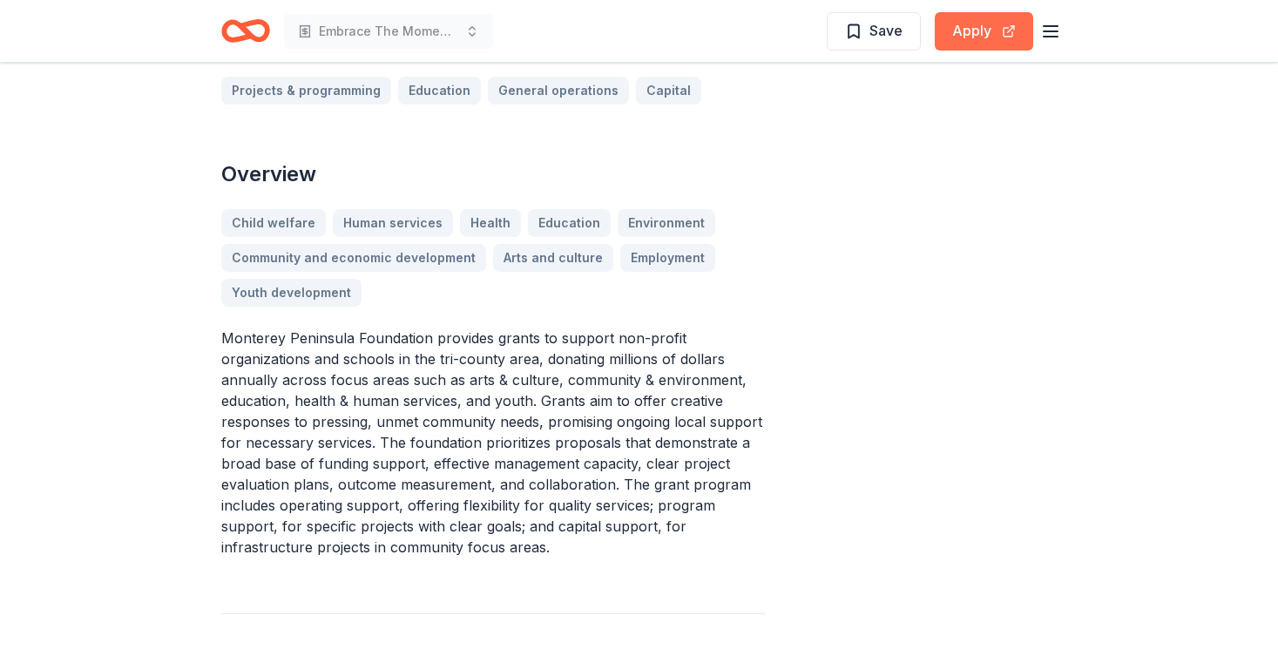
click at [974, 30] on button "Apply" at bounding box center [984, 31] width 98 height 38
